Goal: Transaction & Acquisition: Purchase product/service

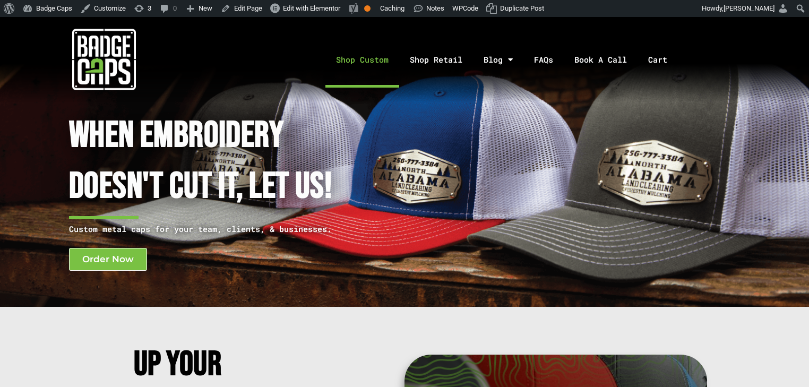
click at [372, 55] on link "Shop Custom" at bounding box center [362, 60] width 74 height 56
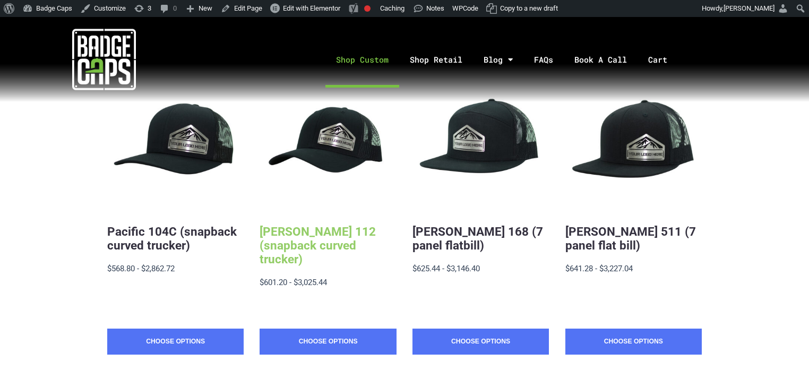
scroll to position [255, 0]
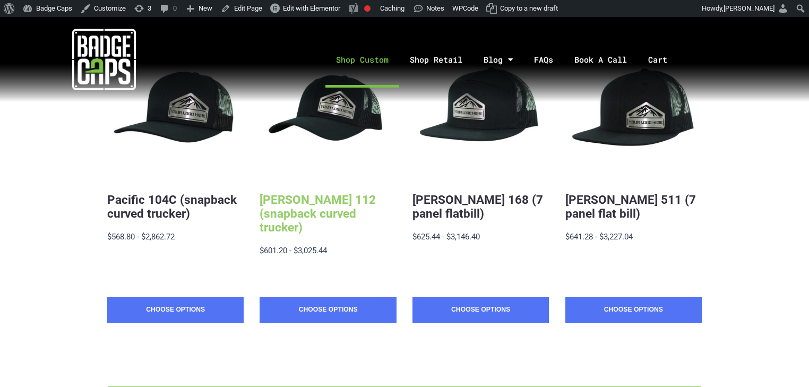
click at [267, 214] on link "Richardson 112 (snapback curved trucker)" at bounding box center [318, 213] width 116 height 41
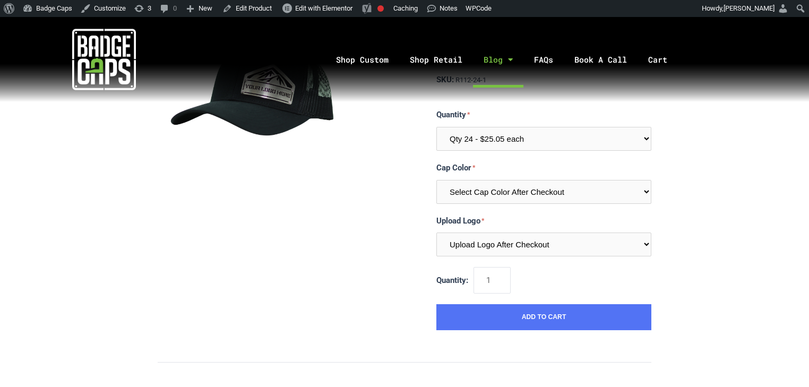
scroll to position [127, 0]
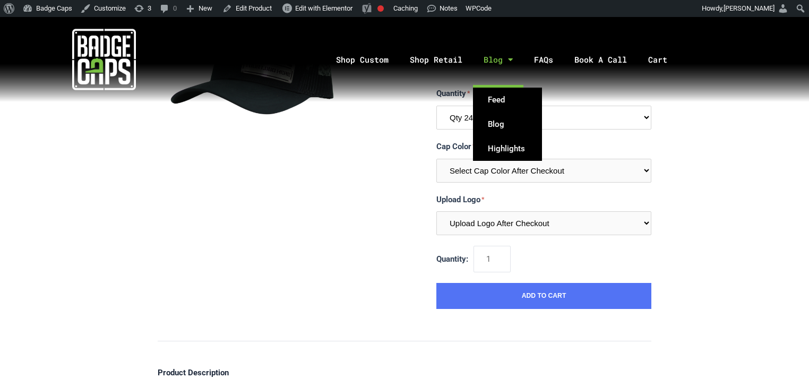
click at [463, 115] on select "Qty 24 - $25.05 each Qty 48 - $24.24 each Qty 96 - $22.62 each Qty 144 - $21.01…" at bounding box center [543, 118] width 215 height 24
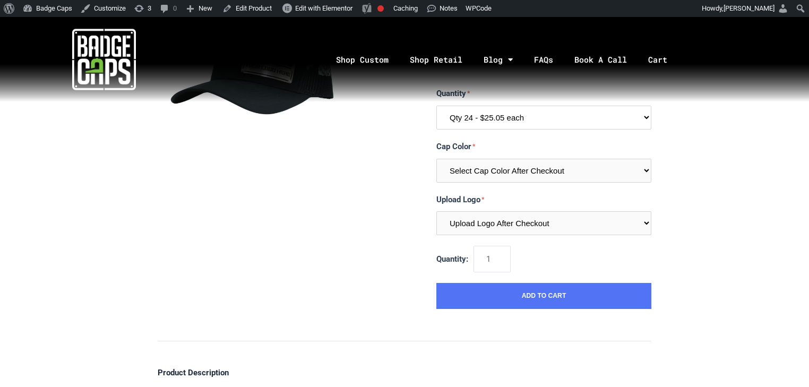
click at [500, 116] on select "Qty 24 - $25.05 each Qty 48 - $24.24 each Qty 96 - $22.62 each Qty 144 - $21.01…" at bounding box center [543, 118] width 215 height 24
drag, startPoint x: 505, startPoint y: 131, endPoint x: 502, endPoint y: 122, distance: 9.8
click at [502, 122] on div "Quantity Qty 24 - $25.05 each Qty 48 - $24.24 each Qty 96 - $22.62 each Qty 144…" at bounding box center [543, 161] width 215 height 148
click at [502, 122] on select "Qty 24 - $25.05 each Qty 48 - $24.24 each Qty 96 - $22.62 each Qty 144 - $21.01…" at bounding box center [543, 118] width 215 height 24
click at [507, 125] on select "Qty 24 - $25.05 each Qty 48 - $24.24 each Qty 96 - $22.62 each Qty 144 - $21.01…" at bounding box center [543, 118] width 215 height 24
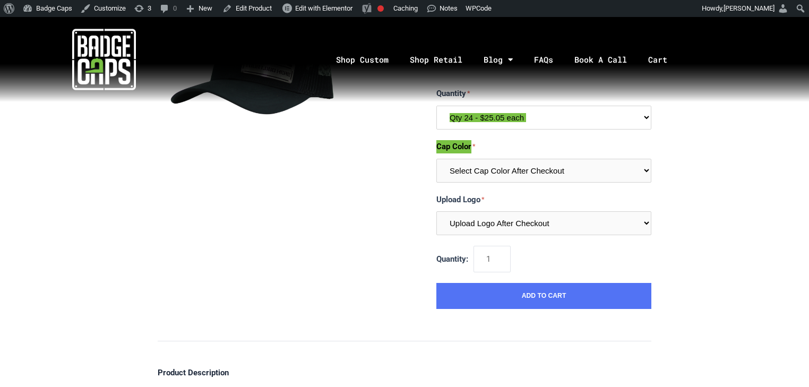
click at [620, 122] on select "Qty 24 - $25.05 each Qty 48 - $24.24 each Qty 96 - $22.62 each Qty 144 - $21.01…" at bounding box center [543, 118] width 215 height 24
click at [533, 121] on select "Qty 24 - $25.05 each Qty 48 - $24.24 each Qty 96 - $22.62 each Qty 144 - $21.01…" at bounding box center [543, 118] width 215 height 24
click at [626, 118] on select "Qty 24 - $25.05 each Qty 48 - $24.24 each Qty 96 - $22.62 each Qty 144 - $21.01…" at bounding box center [543, 118] width 215 height 24
click at [436, 106] on select "Qty 24 - $25.05 each Qty 48 - $24.24 each Qty 96 - $22.62 each Qty 144 - $21.01…" at bounding box center [543, 118] width 215 height 24
click at [578, 114] on select "Qty 24 - $25.05 each Qty 48 - $24.24 each Qty 96 - $22.62 each Qty 144 - $21.01…" at bounding box center [543, 118] width 215 height 24
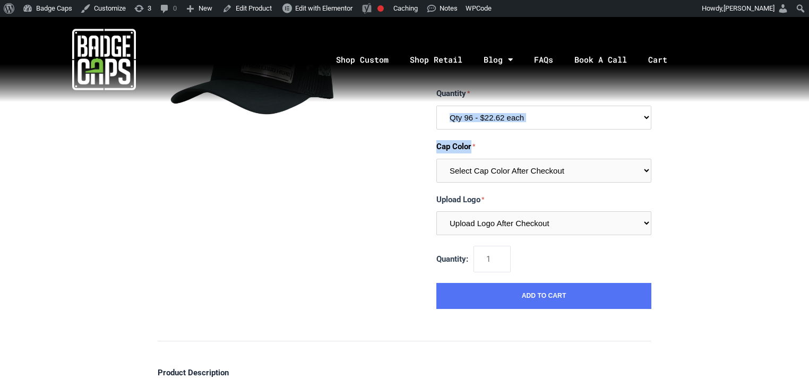
click at [436, 106] on select "Qty 24 - $25.05 each Qty 48 - $24.24 each Qty 96 - $22.62 each Qty 144 - $21.01…" at bounding box center [543, 118] width 215 height 24
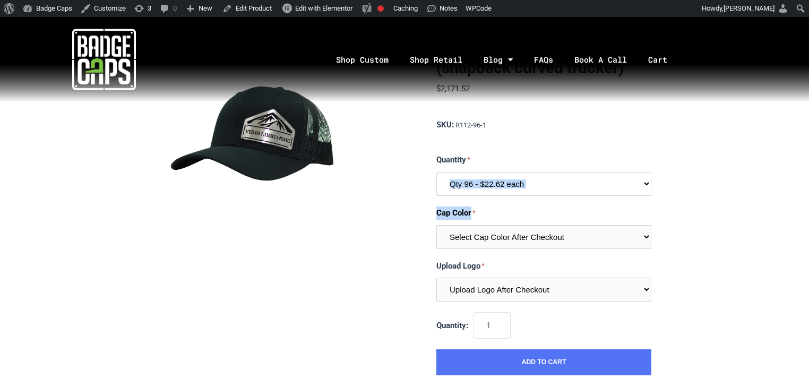
scroll to position [85, 0]
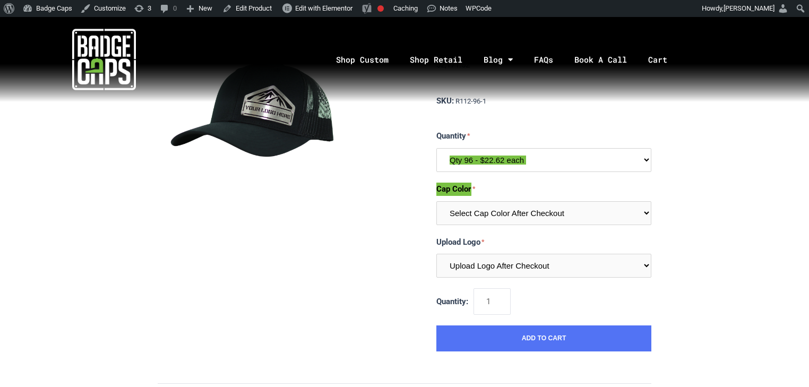
click at [608, 158] on select "Qty 24 - $25.05 each Qty 48 - $24.24 each Qty 96 - $22.62 each Qty 144 - $21.01…" at bounding box center [543, 160] width 215 height 24
select select "201"
click at [436, 148] on select "Qty 24 - $25.05 each Qty 48 - $24.24 each Qty 96 - $22.62 each Qty 144 - $21.01…" at bounding box center [543, 160] width 215 height 24
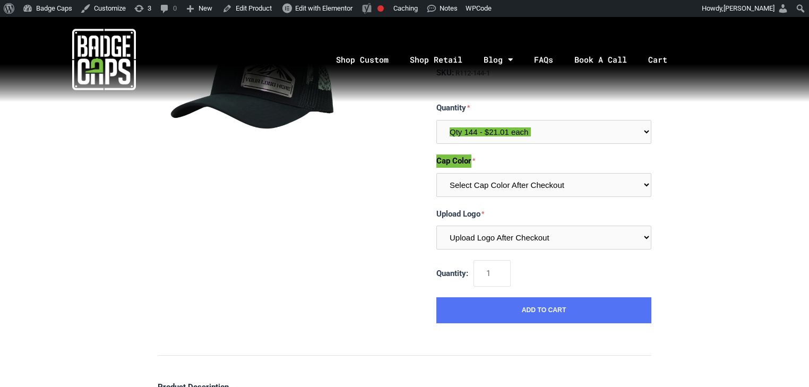
scroll to position [127, 0]
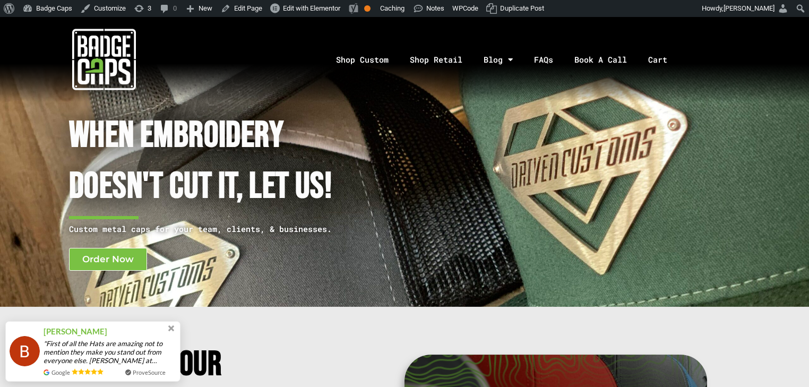
click at [93, 47] on img at bounding box center [104, 60] width 64 height 64
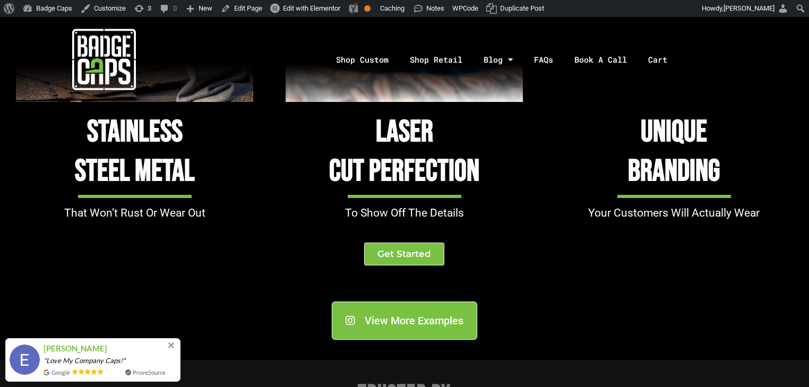
scroll to position [1104, 0]
